Goal: Transaction & Acquisition: Purchase product/service

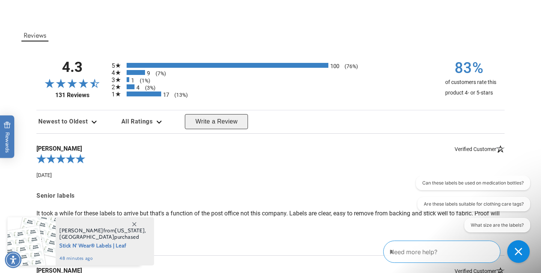
scroll to position [885, 0]
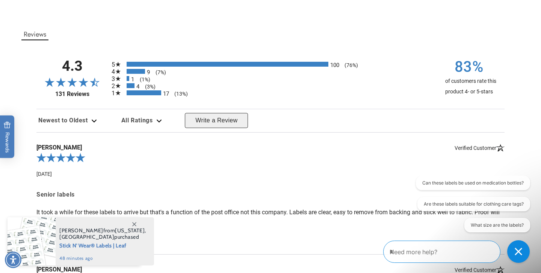
click at [136, 72] on div "9 (7%)" at bounding box center [136, 71] width 18 height 5
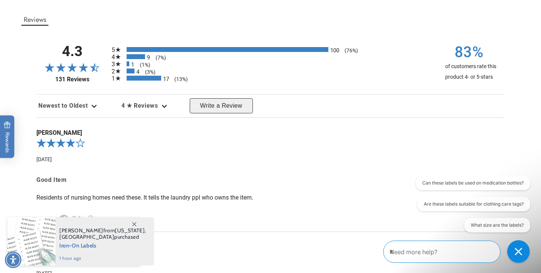
scroll to position [913, 0]
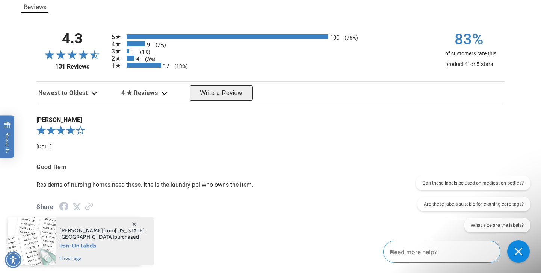
click at [128, 53] on div "1 (1%)" at bounding box center [128, 50] width 3 height 5
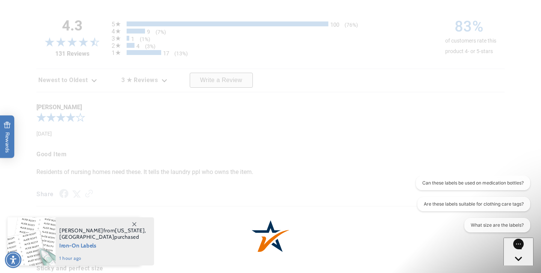
scroll to position [926, 0]
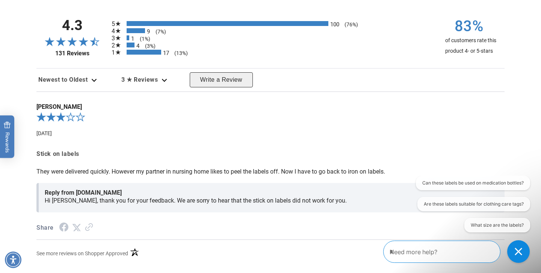
click at [134, 46] on div "4 (3%)" at bounding box center [131, 44] width 8 height 5
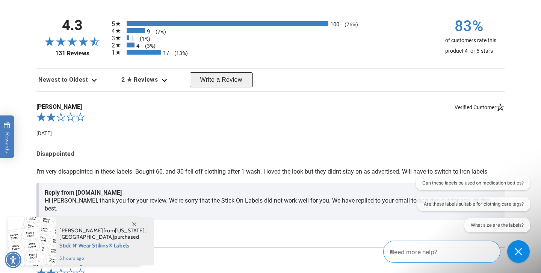
click at [136, 51] on div "17 (13%)" at bounding box center [144, 52] width 35 height 5
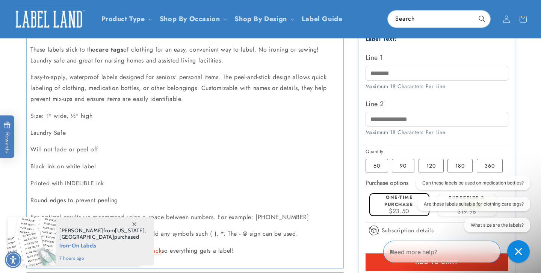
scroll to position [203, 0]
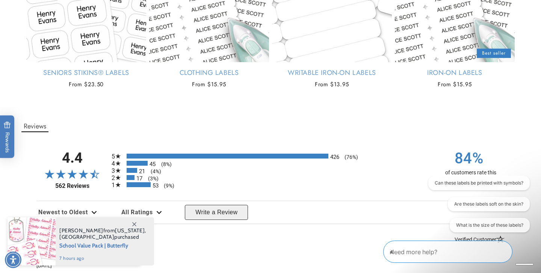
scroll to position [620, 0]
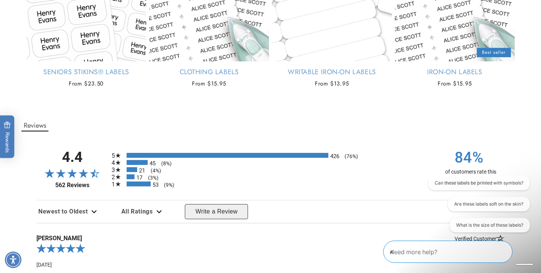
click at [138, 165] on div "45 (8%)" at bounding box center [137, 162] width 21 height 5
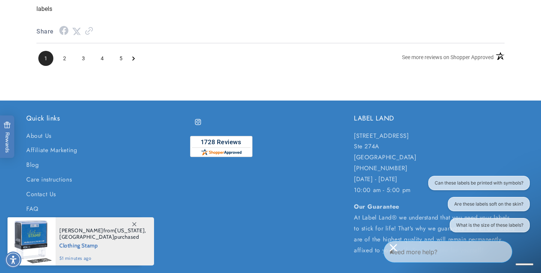
scroll to position [1140, 0]
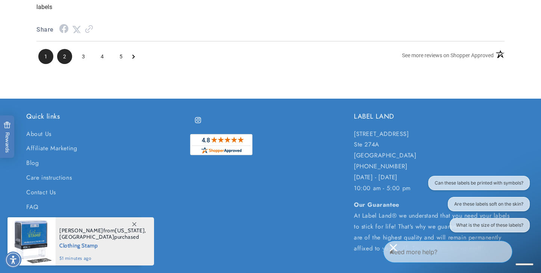
click at [64, 63] on span "2" at bounding box center [64, 56] width 15 height 15
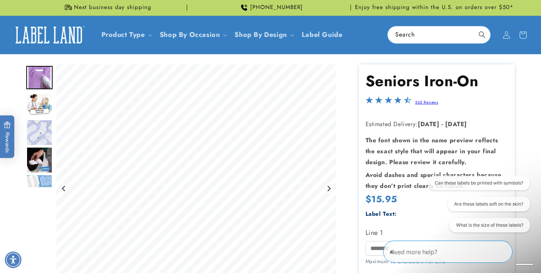
scroll to position [0, 0]
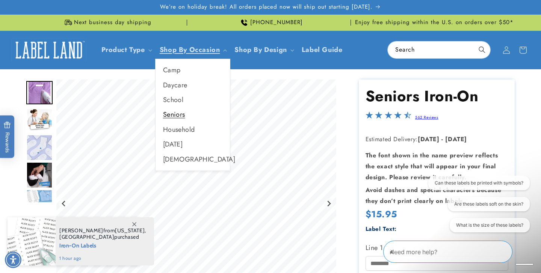
click at [183, 114] on link "Seniors" at bounding box center [193, 114] width 74 height 15
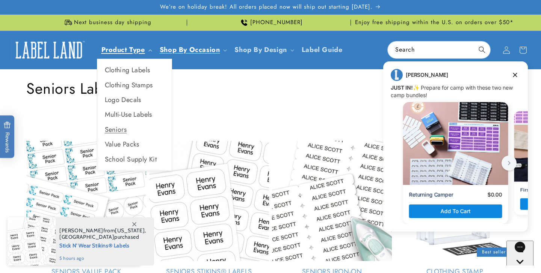
click at [114, 53] on link "Product Type" at bounding box center [123, 50] width 44 height 10
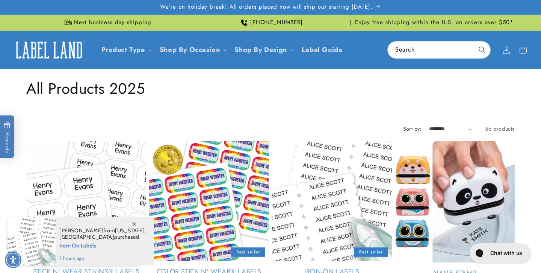
click at [324, 267] on link "Iron-On Labels" at bounding box center [332, 271] width 120 height 9
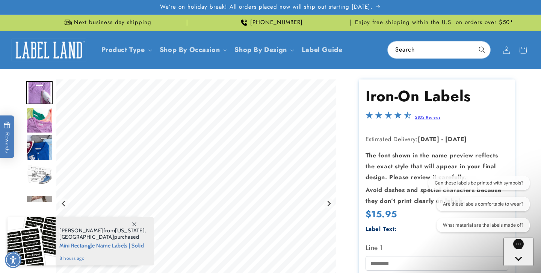
click at [425, 118] on link "2802 Reviews" at bounding box center [427, 117] width 25 height 6
